Goal: Find specific page/section: Find specific page/section

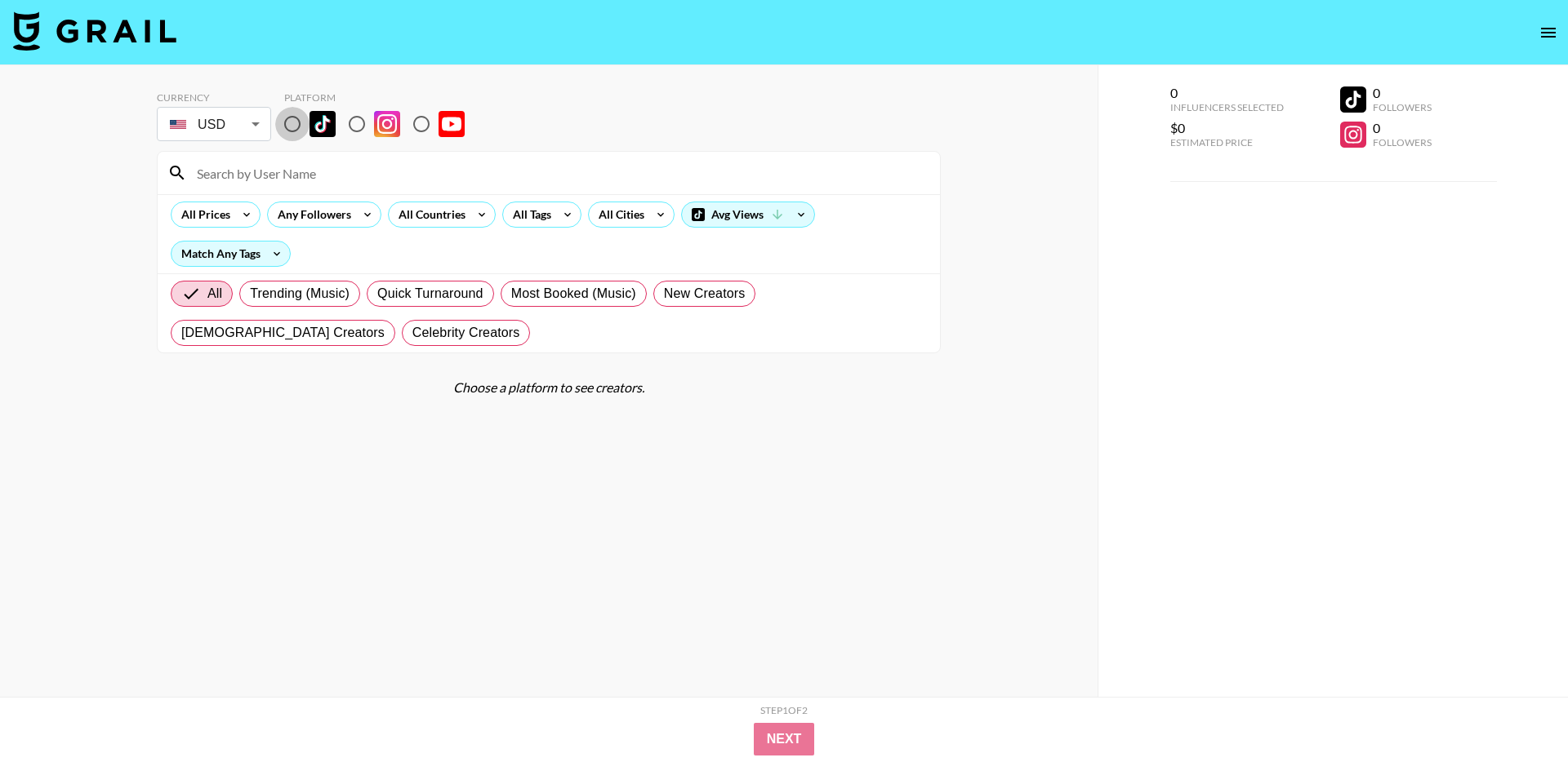
click at [293, 122] on input "radio" at bounding box center [292, 124] width 35 height 35
radio input "true"
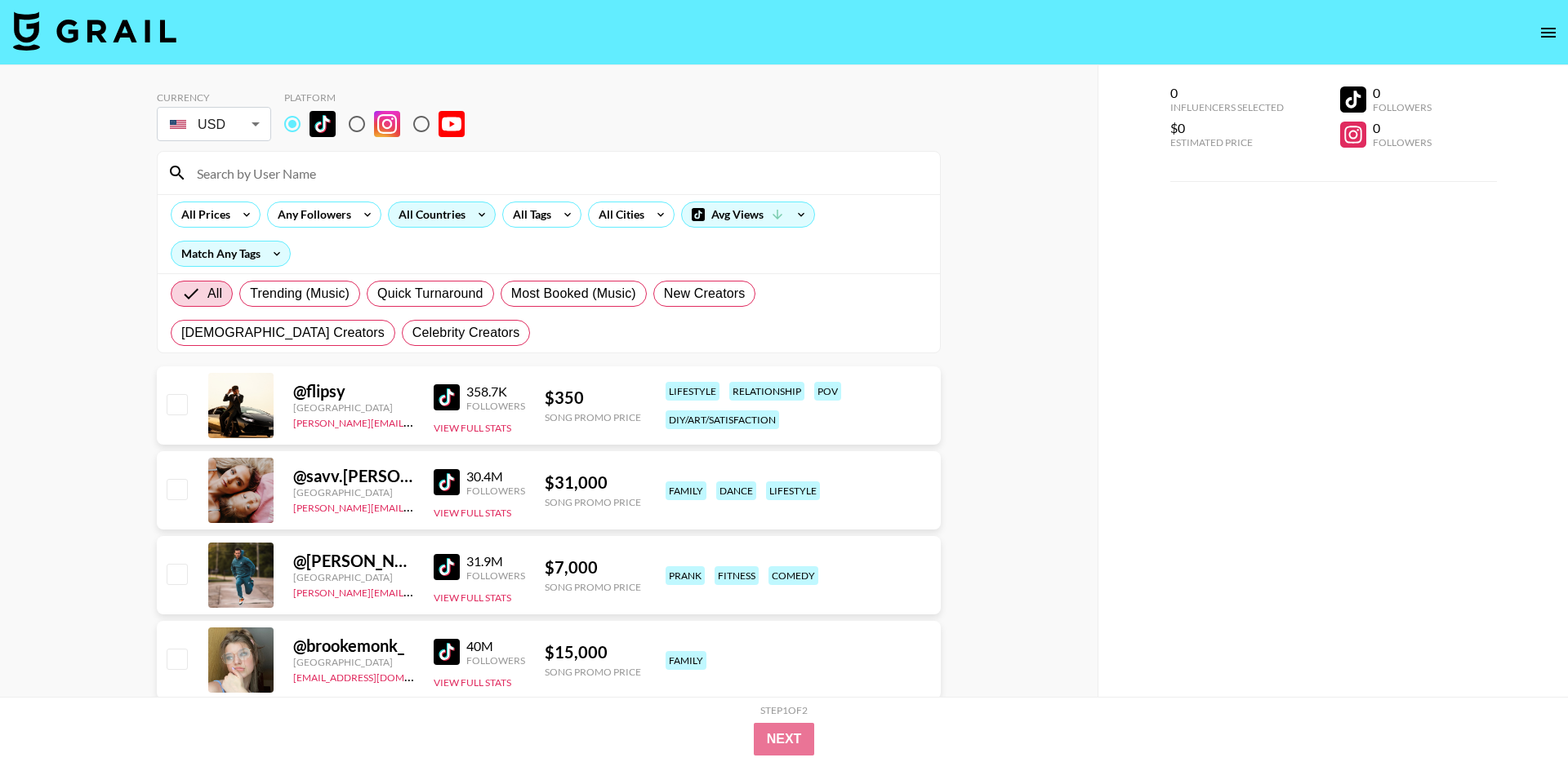
click at [473, 213] on icon at bounding box center [481, 215] width 26 height 24
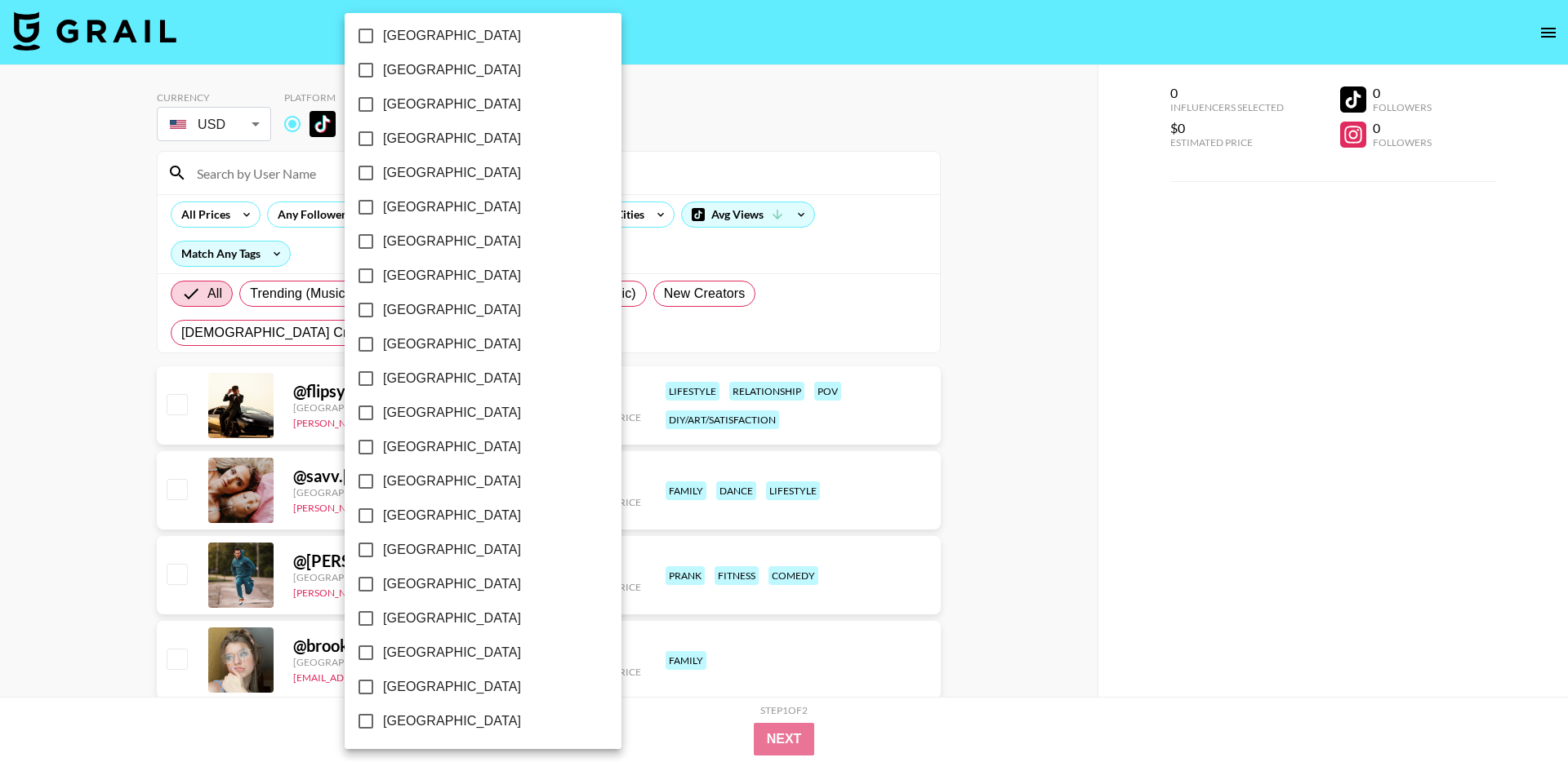
scroll to position [1140, 0]
click at [445, 679] on span "[GEOGRAPHIC_DATA]" at bounding box center [451, 684] width 138 height 19
click at [383, 679] on input "[GEOGRAPHIC_DATA]" at bounding box center [365, 684] width 35 height 35
checkbox input "true"
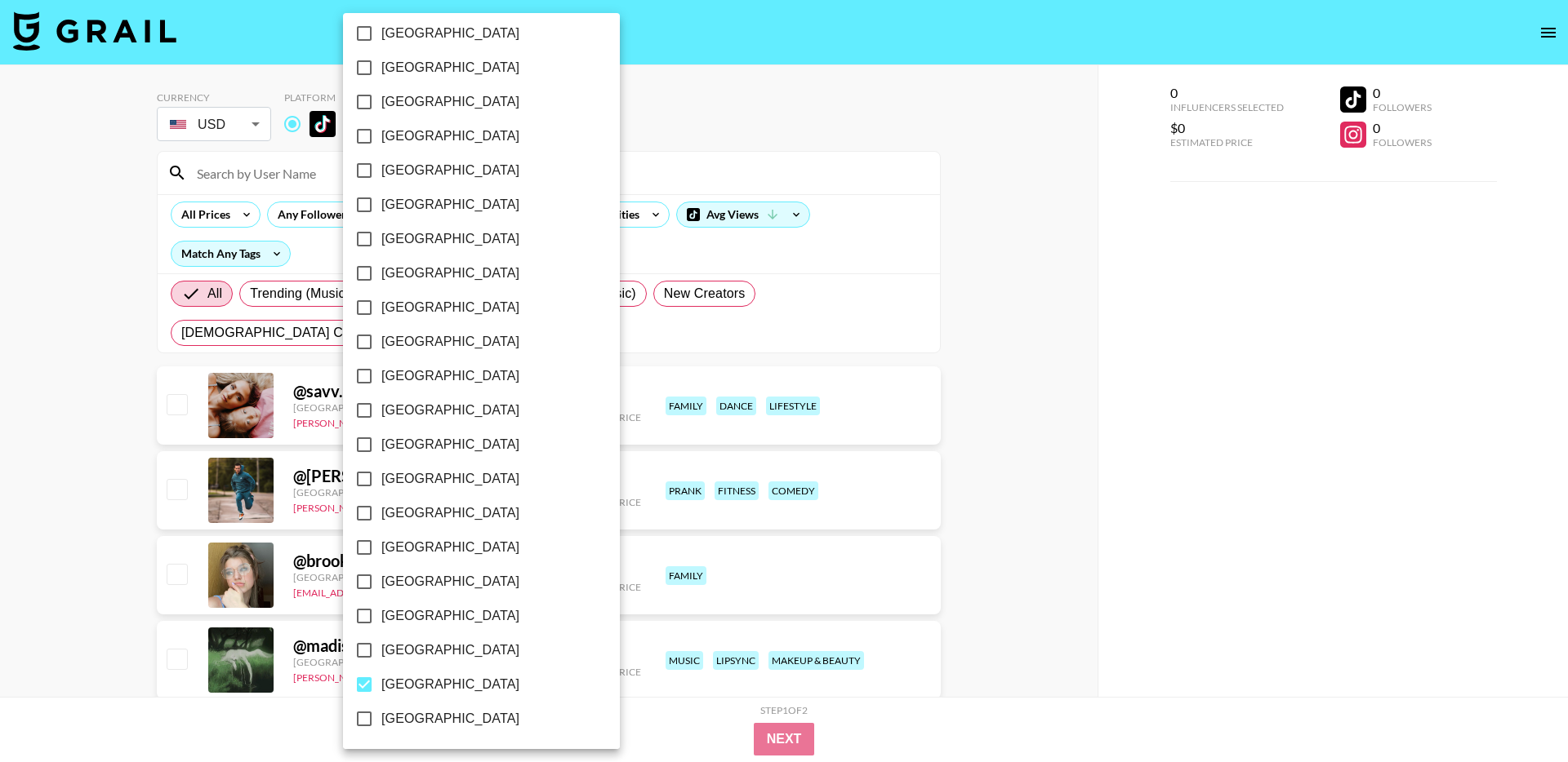
click at [581, 133] on div at bounding box center [784, 381] width 1568 height 762
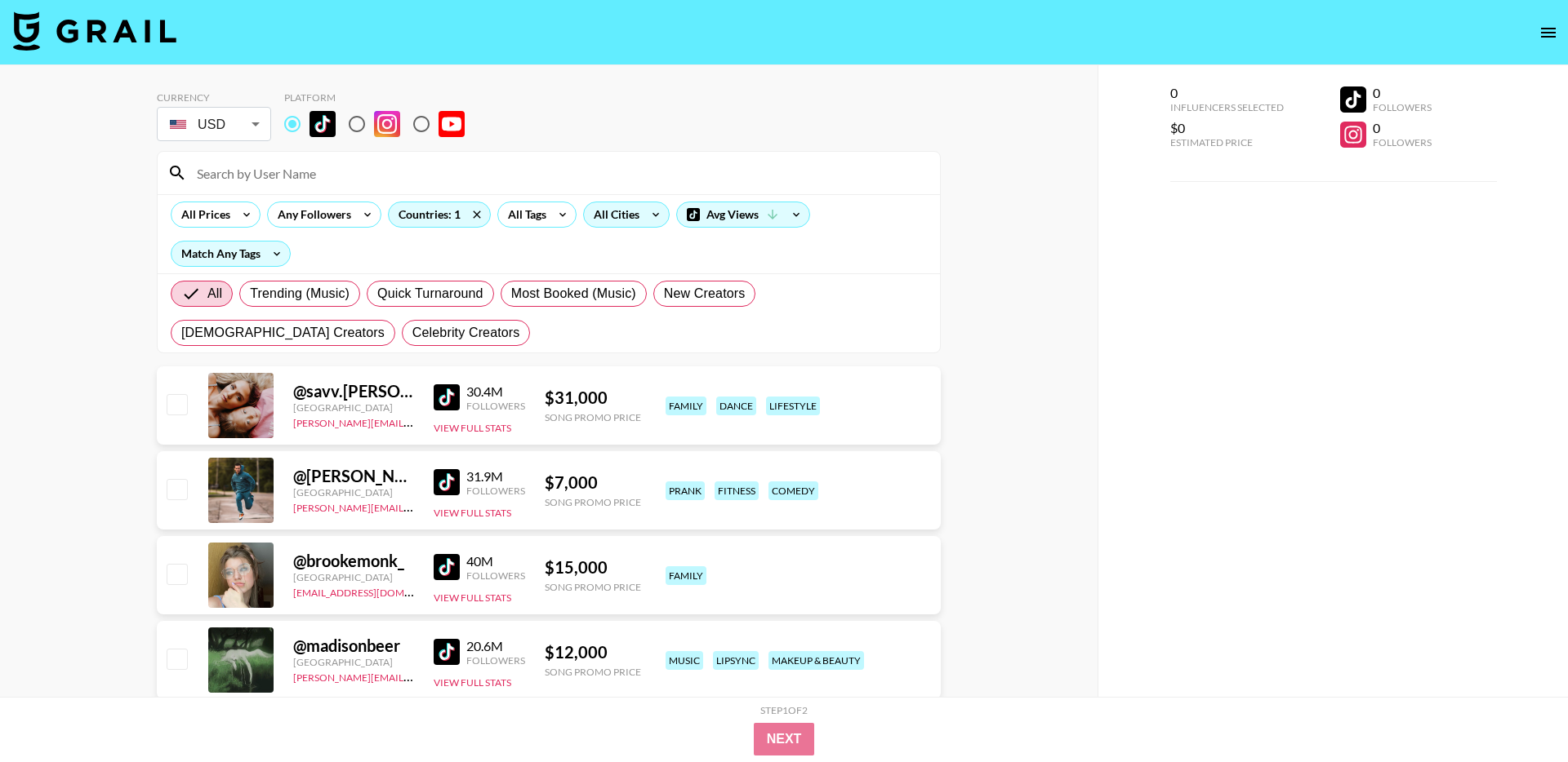
click at [604, 211] on div "All Cities" at bounding box center [614, 215] width 59 height 24
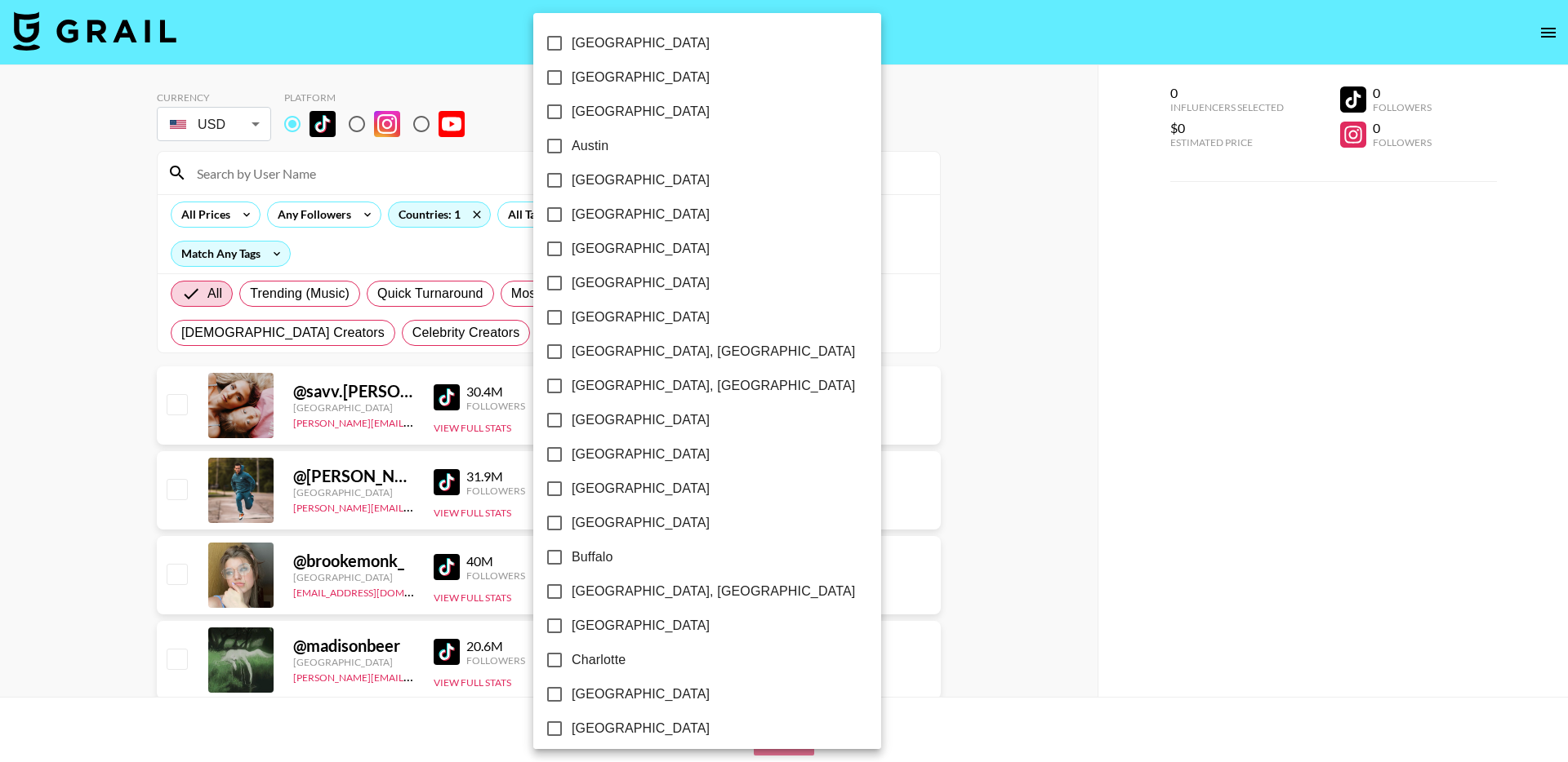
click at [511, 162] on div at bounding box center [784, 381] width 1568 height 762
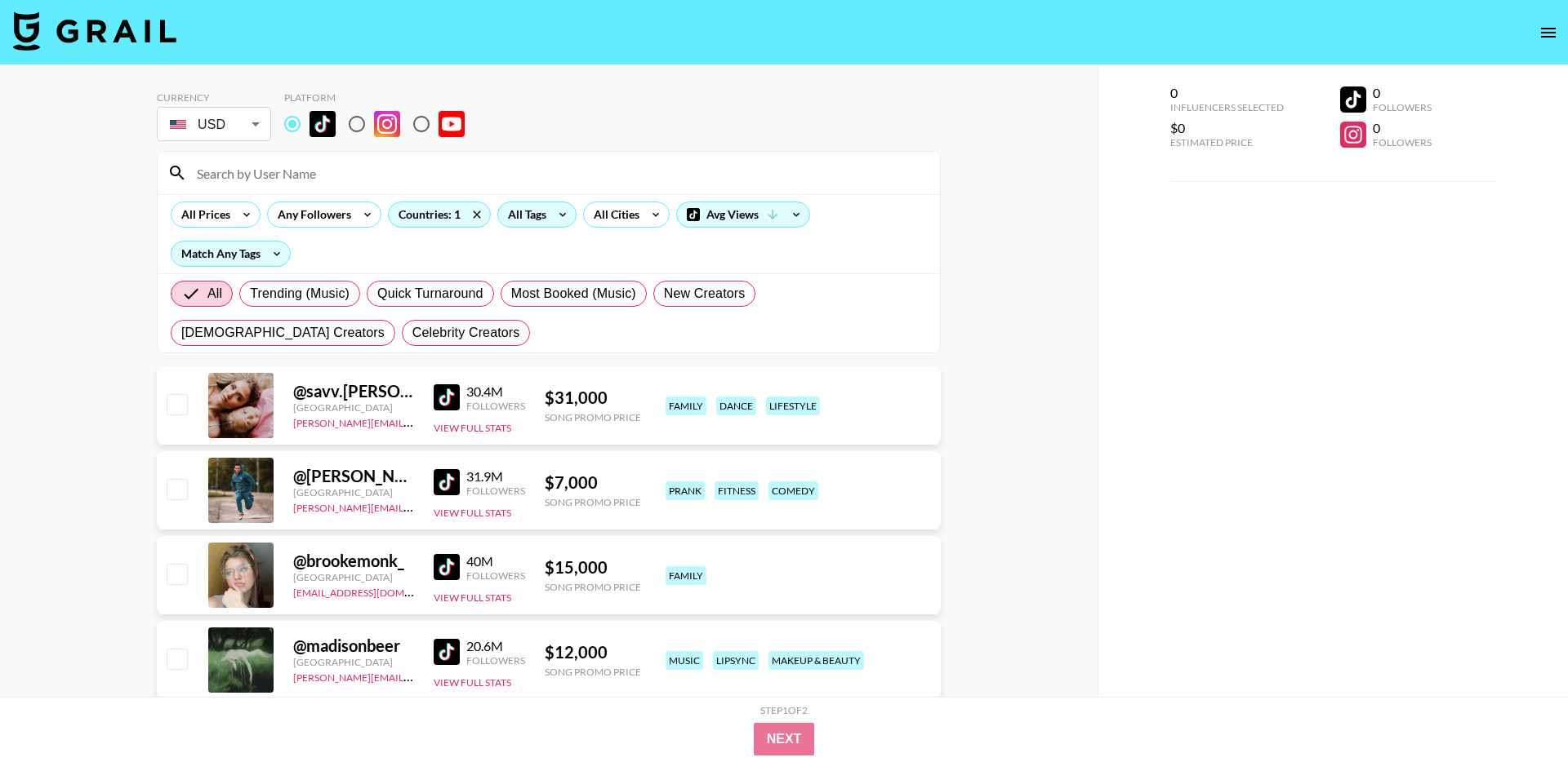
click at [541, 212] on div "All Tags" at bounding box center [523, 215] width 52 height 24
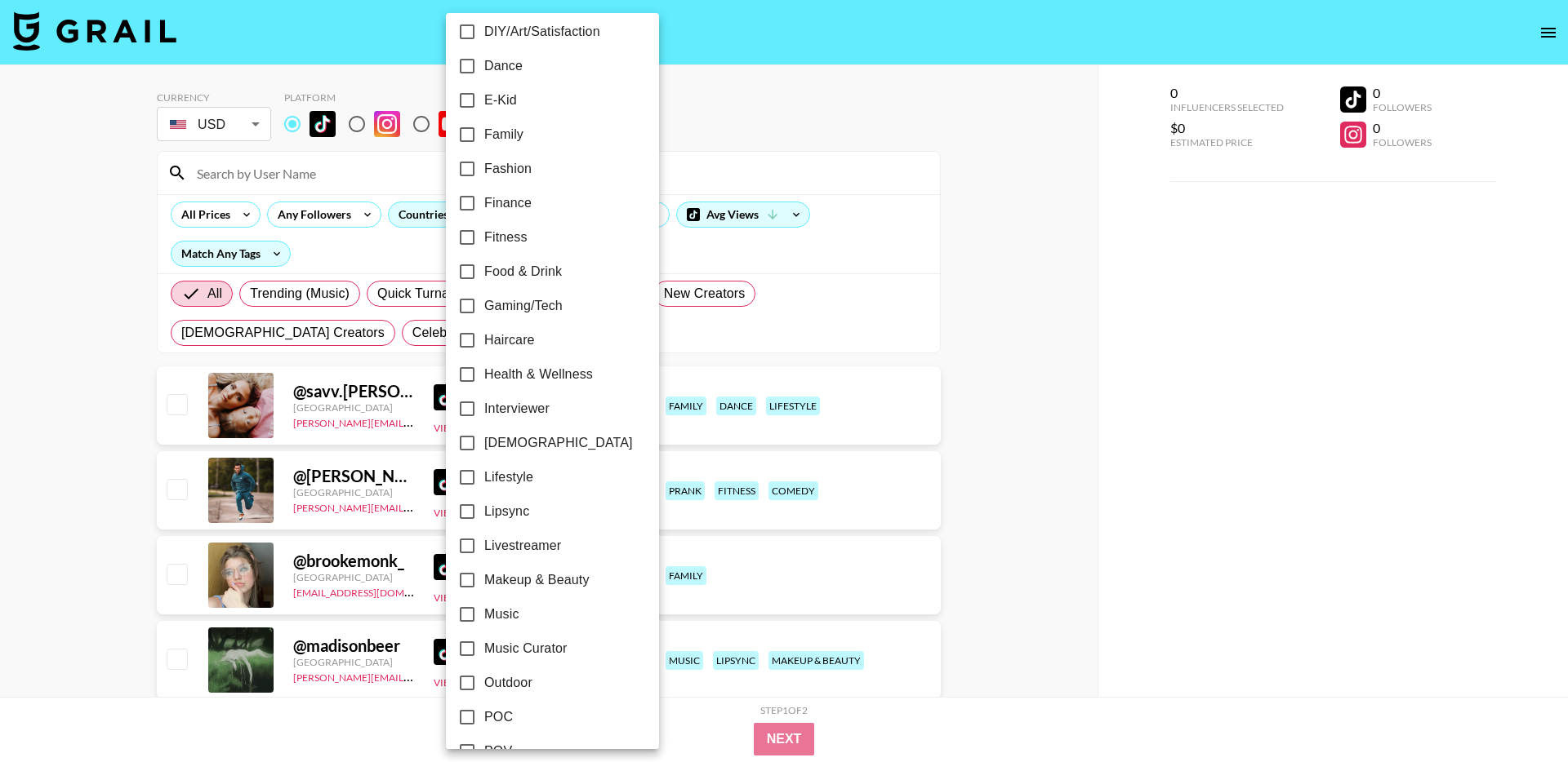
scroll to position [395, 0]
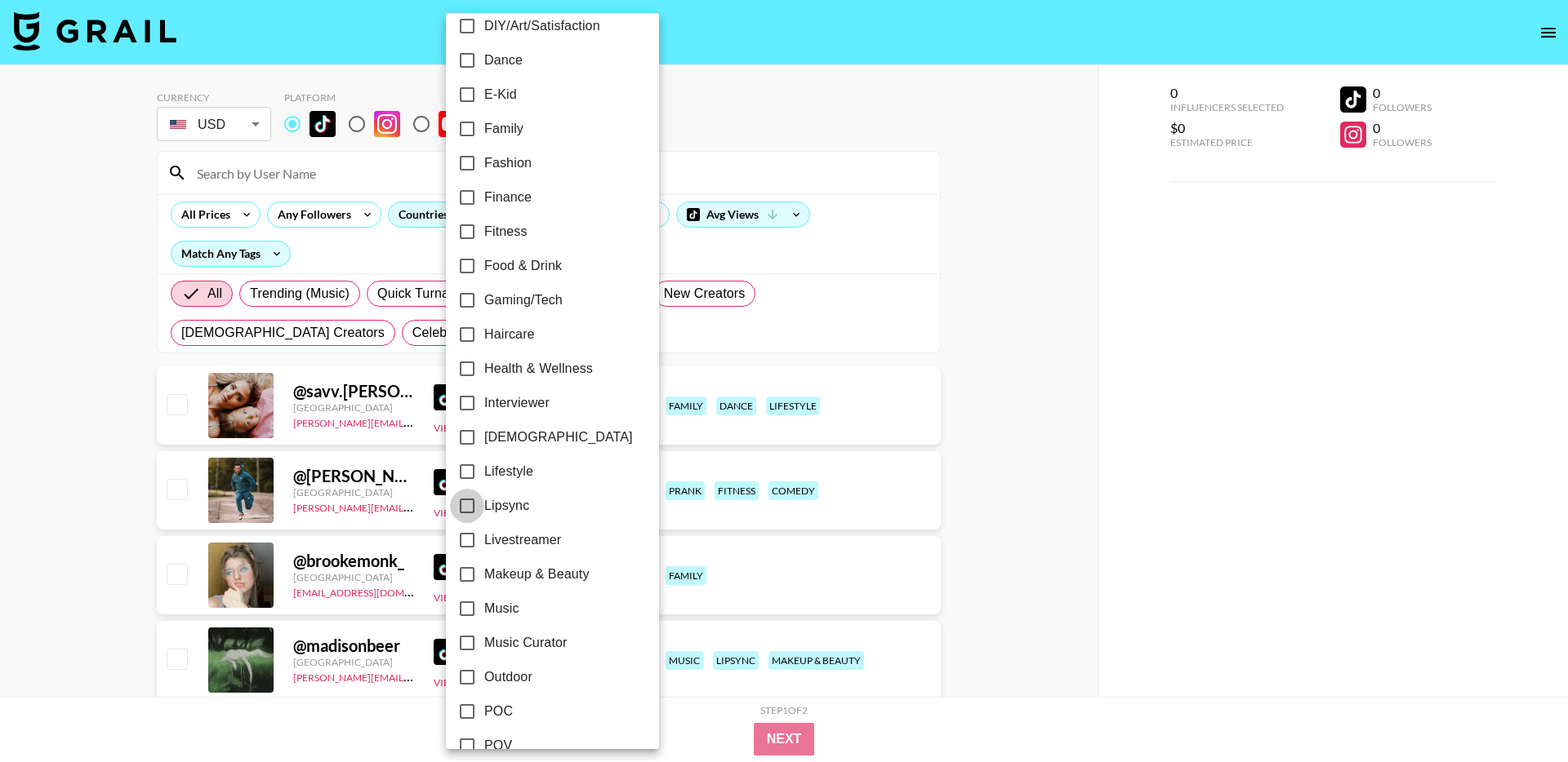
click at [470, 509] on input "Lipsync" at bounding box center [467, 506] width 35 height 35
checkbox input "true"
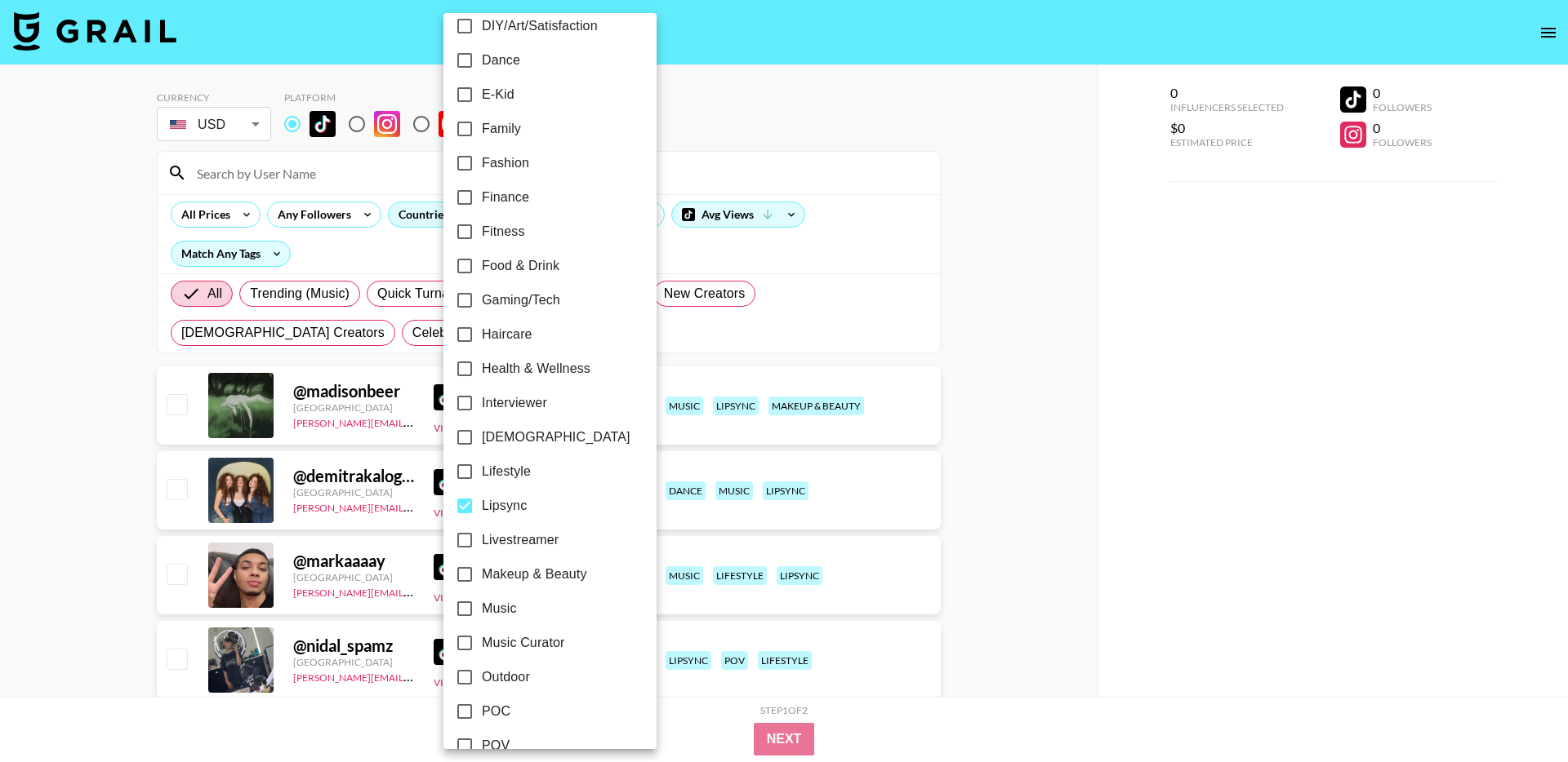
click at [45, 291] on div at bounding box center [784, 381] width 1568 height 762
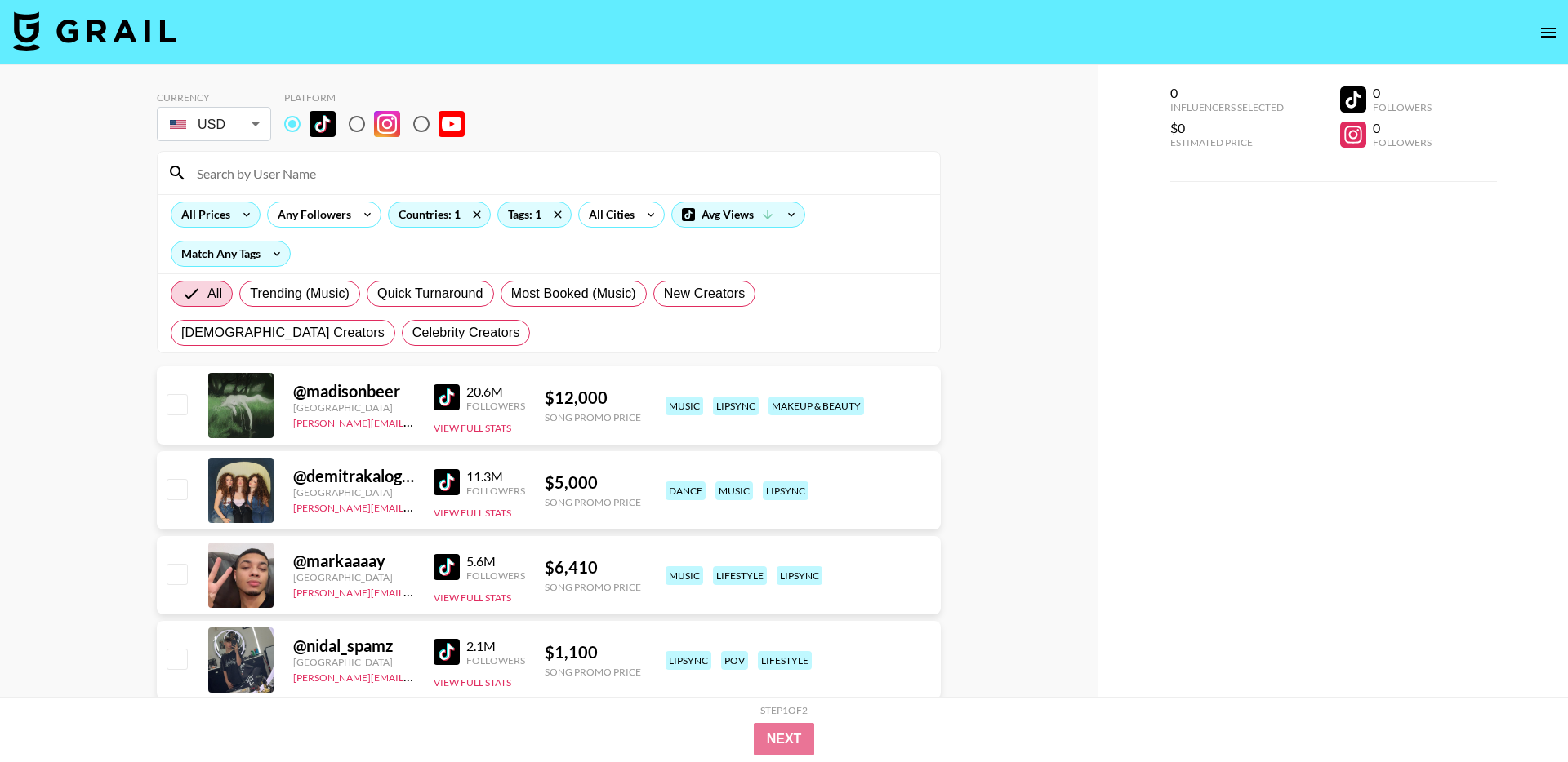
click at [238, 216] on icon at bounding box center [246, 215] width 26 height 24
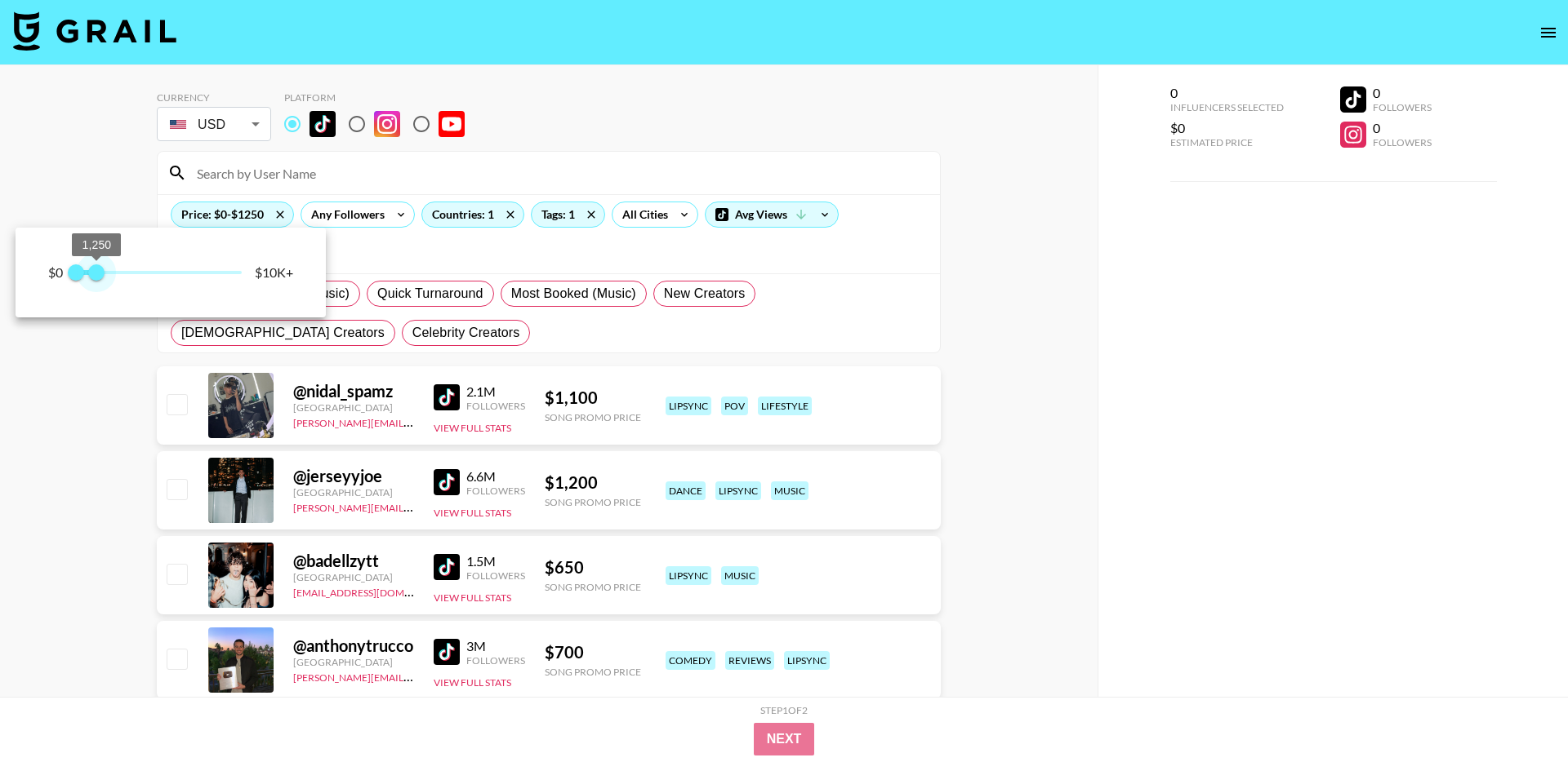
type input "1000"
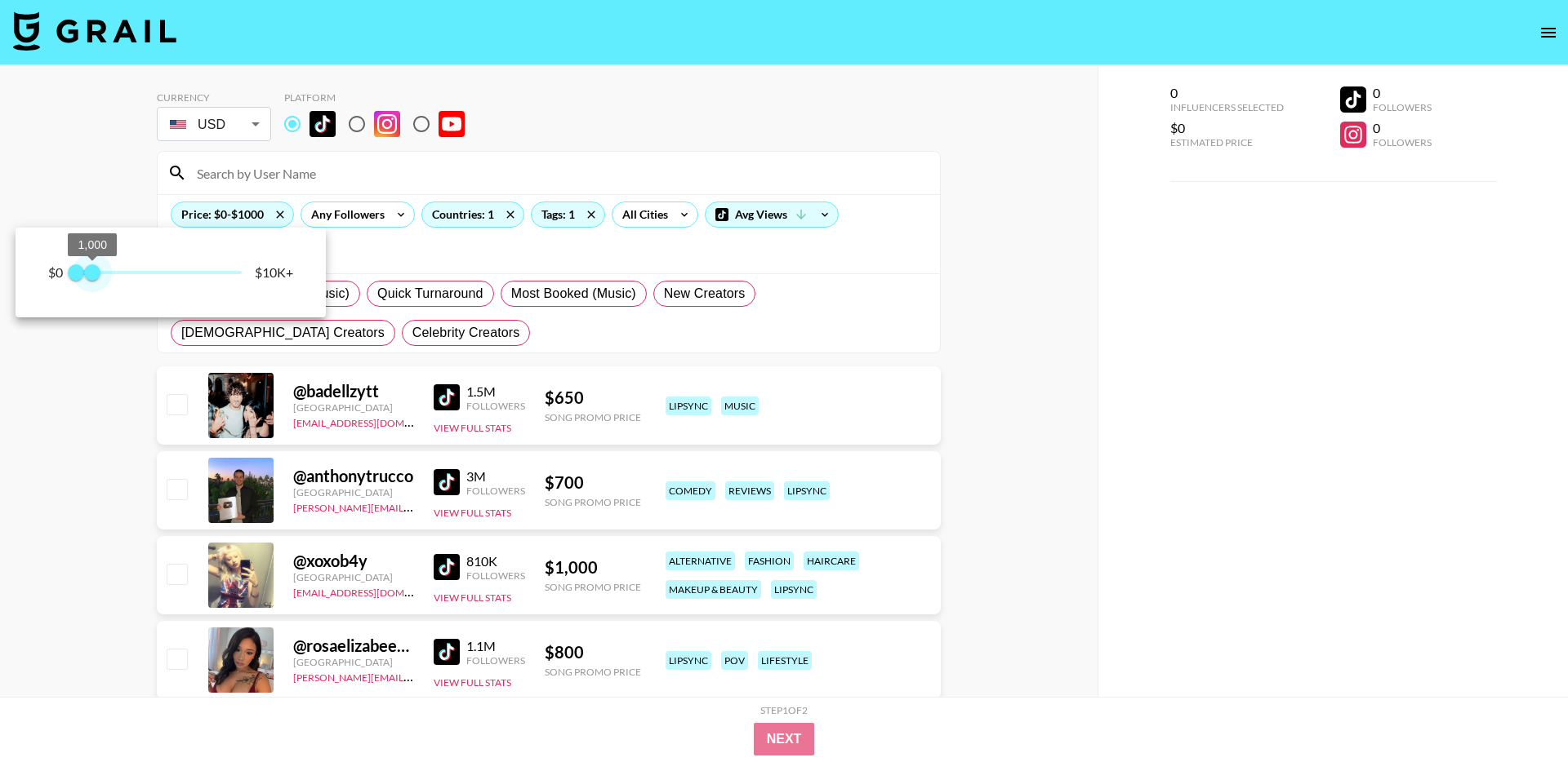
drag, startPoint x: 242, startPoint y: 265, endPoint x: 93, endPoint y: 272, distance: 149.2
click at [93, 272] on span "1,000" at bounding box center [91, 272] width 16 height 16
click at [123, 149] on div at bounding box center [784, 381] width 1568 height 762
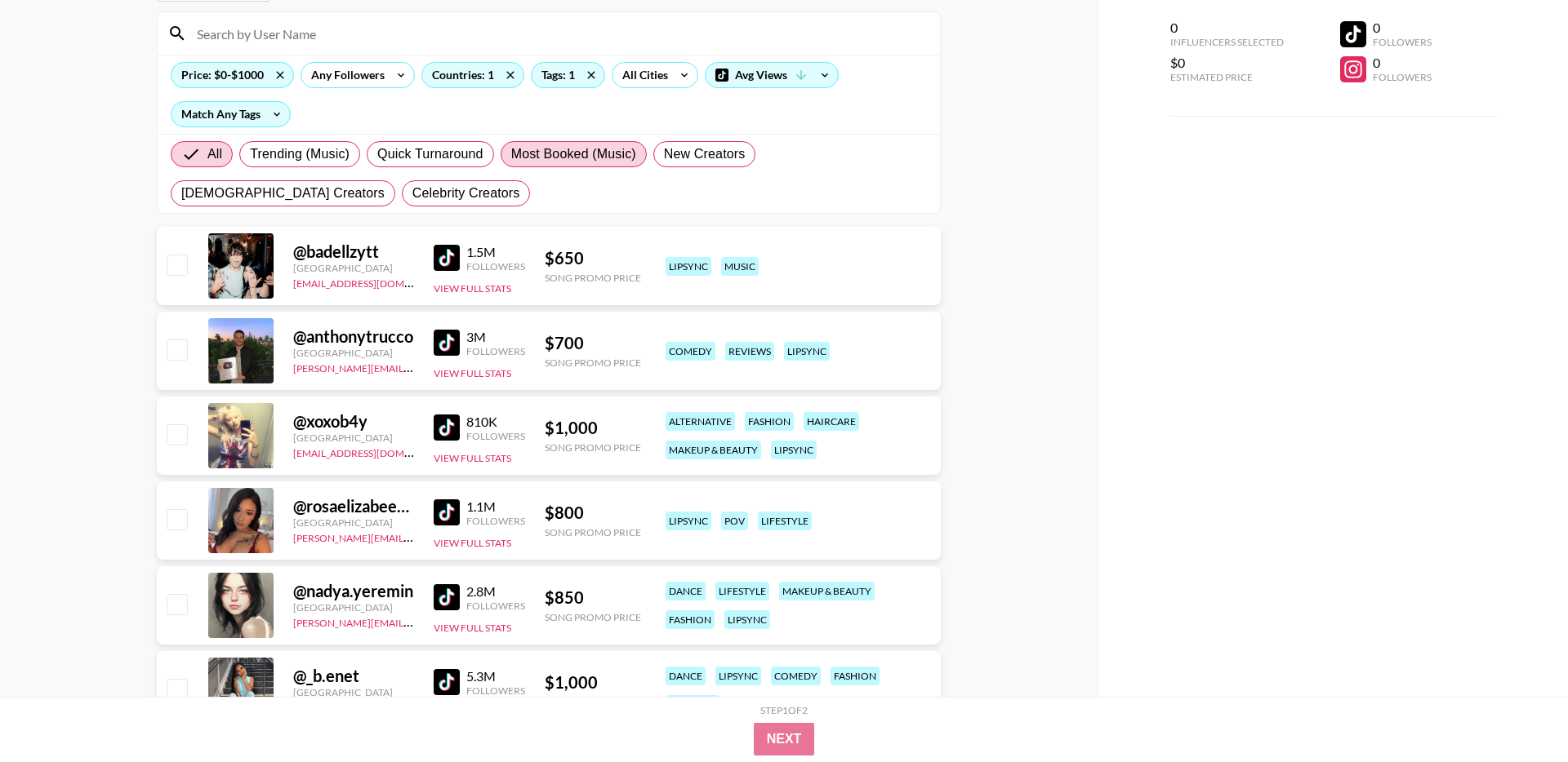
scroll to position [141, 0]
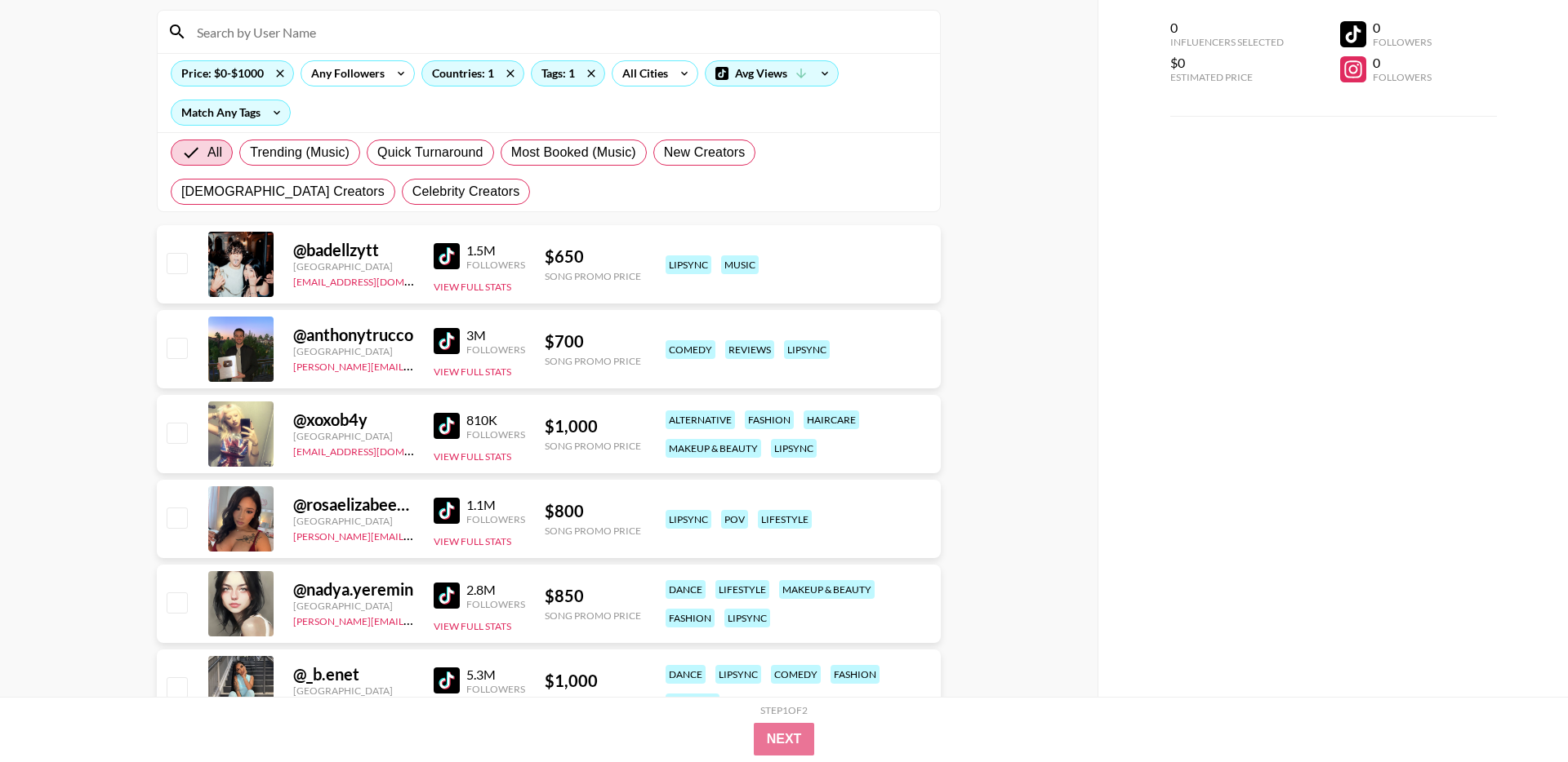
click at [451, 255] on img at bounding box center [446, 256] width 26 height 26
click at [451, 336] on img at bounding box center [446, 340] width 26 height 26
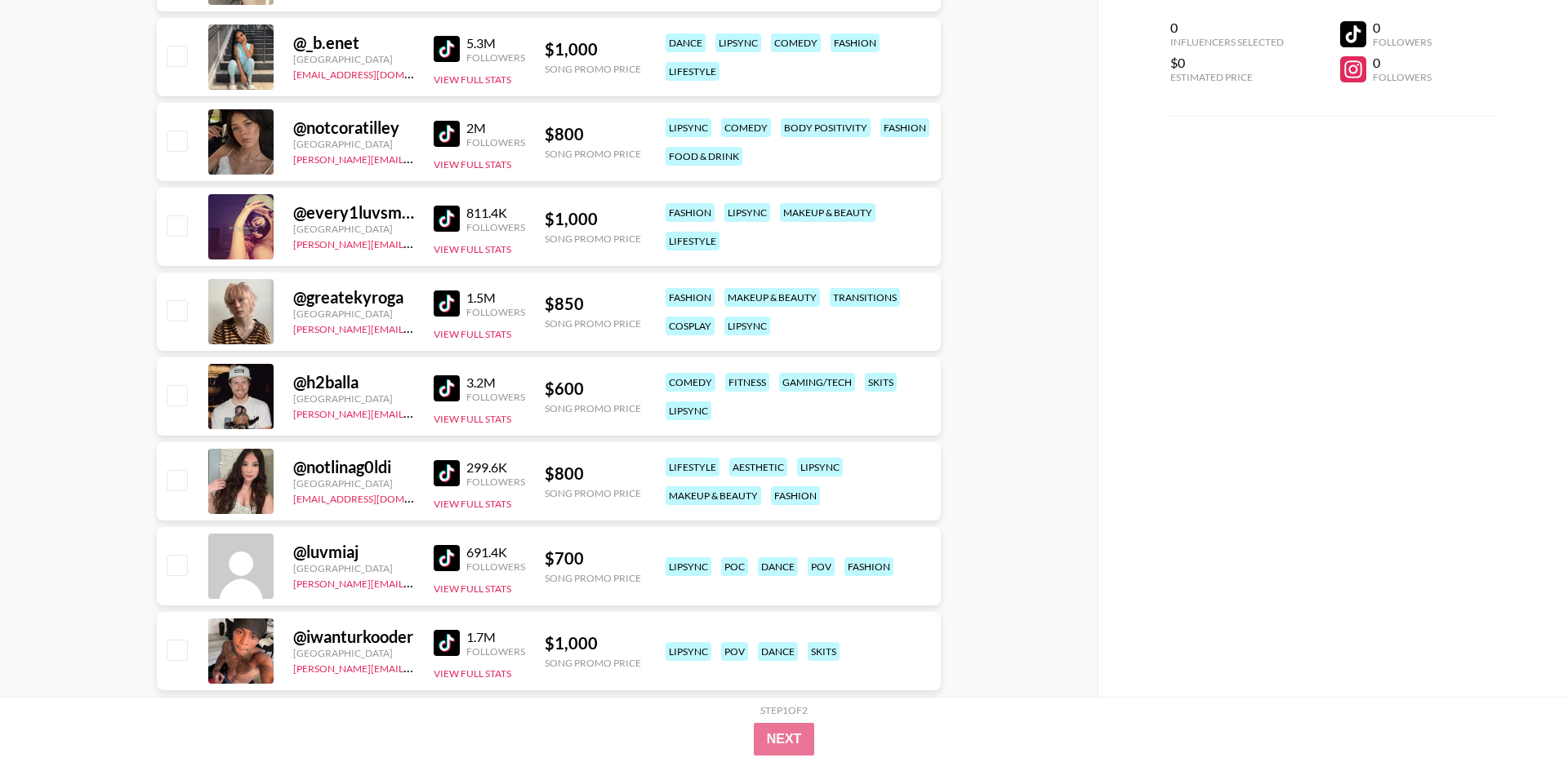
scroll to position [781, 0]
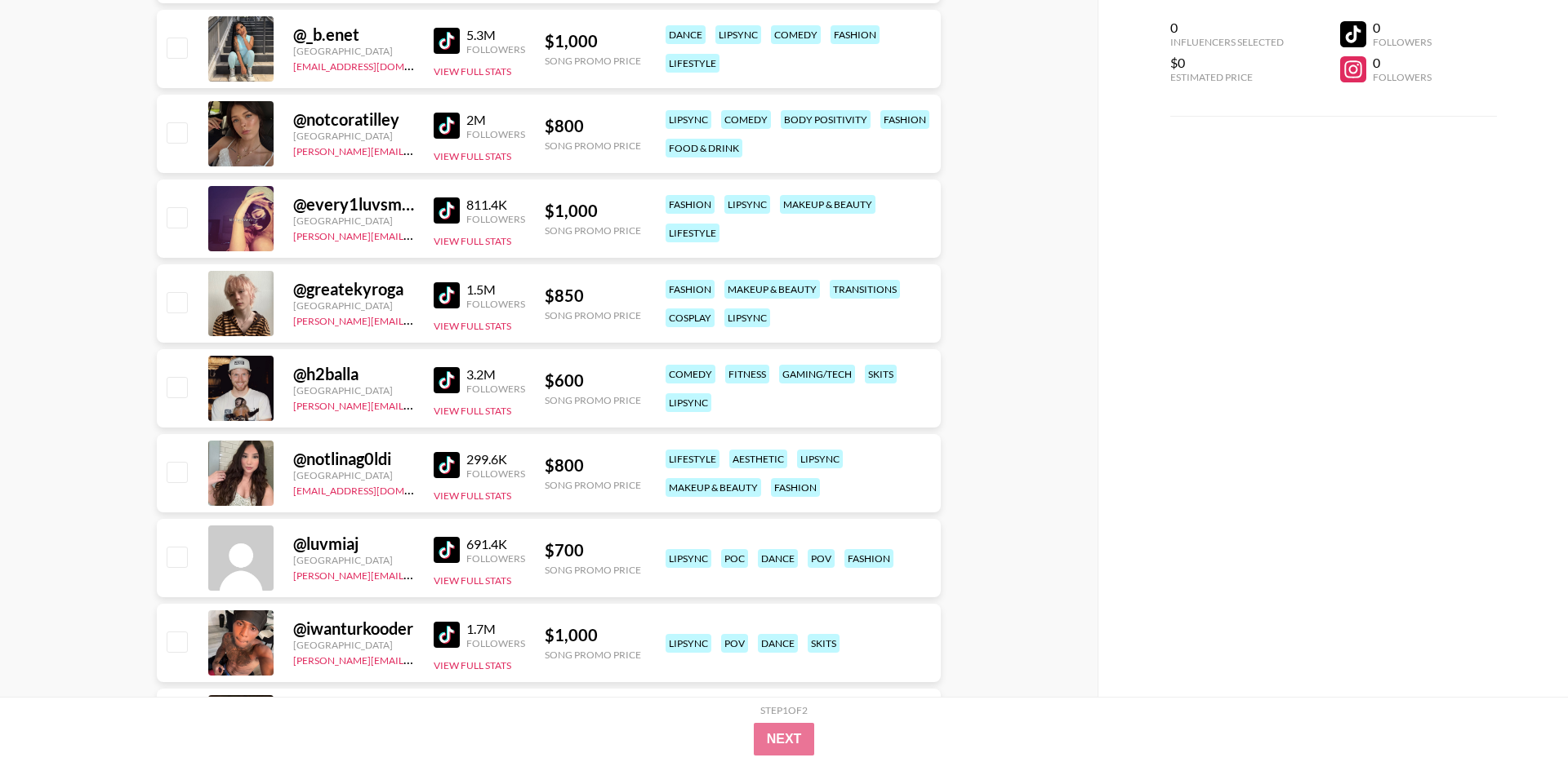
click at [454, 378] on img at bounding box center [446, 380] width 26 height 26
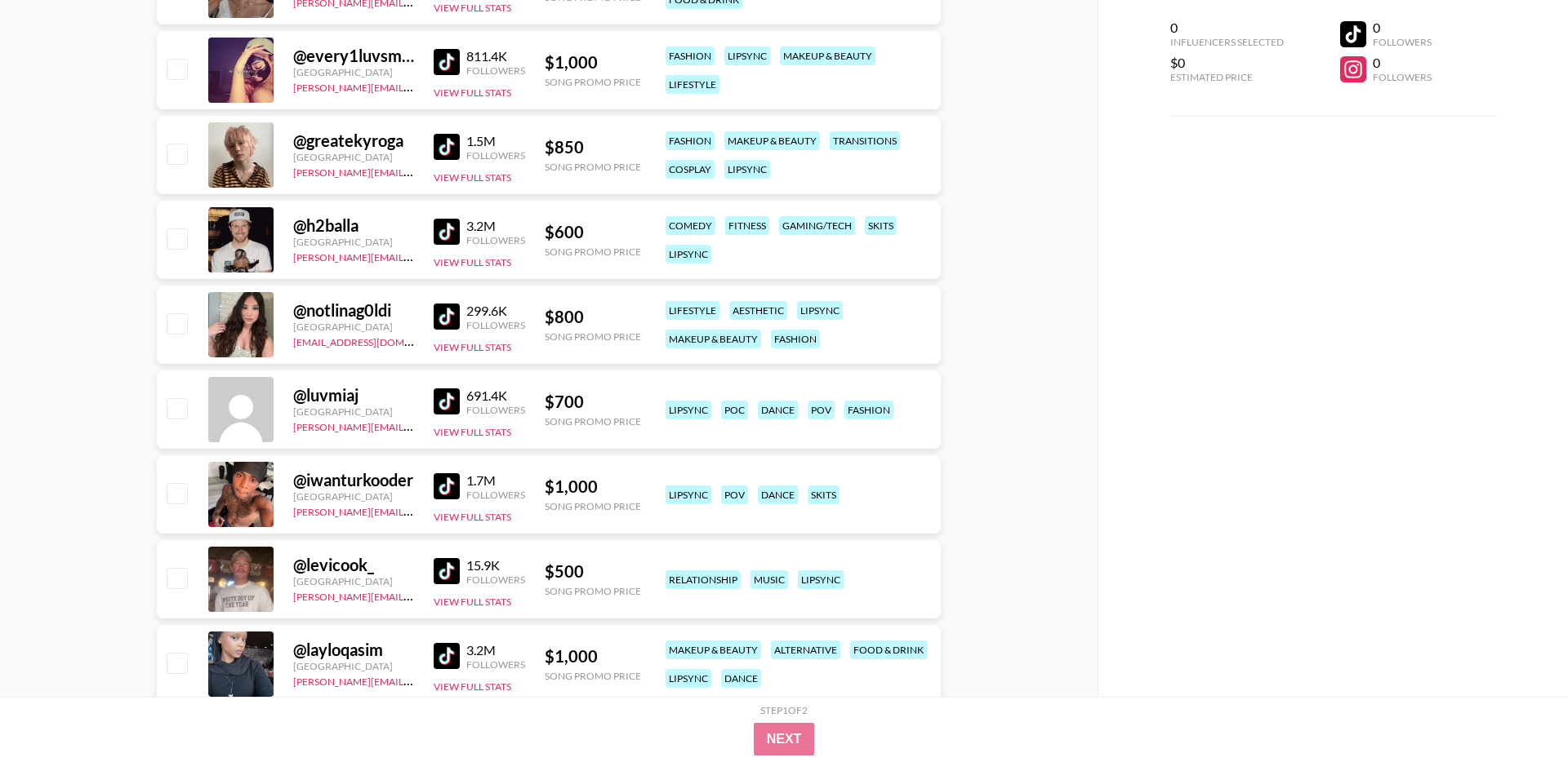
scroll to position [946, 0]
